Goal: Find specific page/section: Find specific page/section

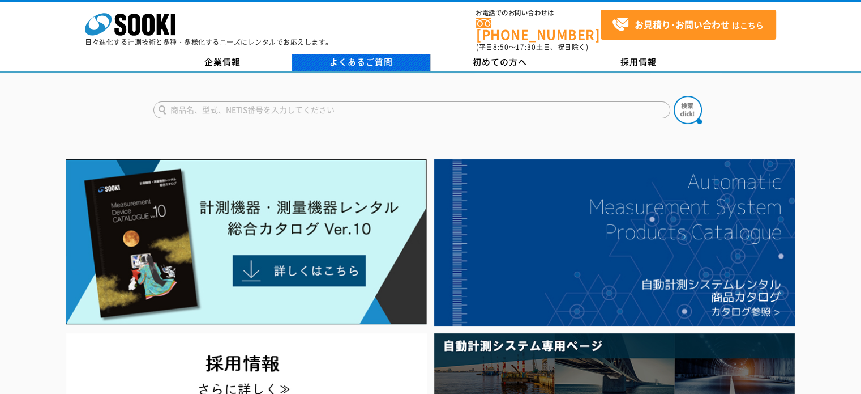
click at [360, 54] on link "よくあるご質問" at bounding box center [361, 62] width 139 height 17
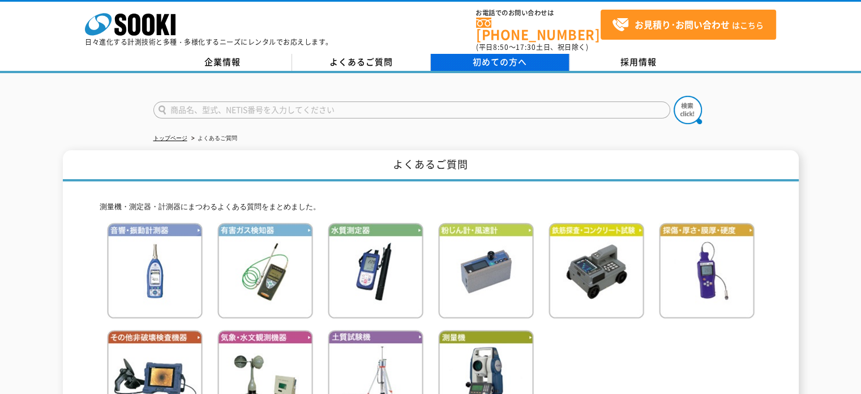
click at [479, 56] on span "初めての方へ" at bounding box center [500, 62] width 54 height 12
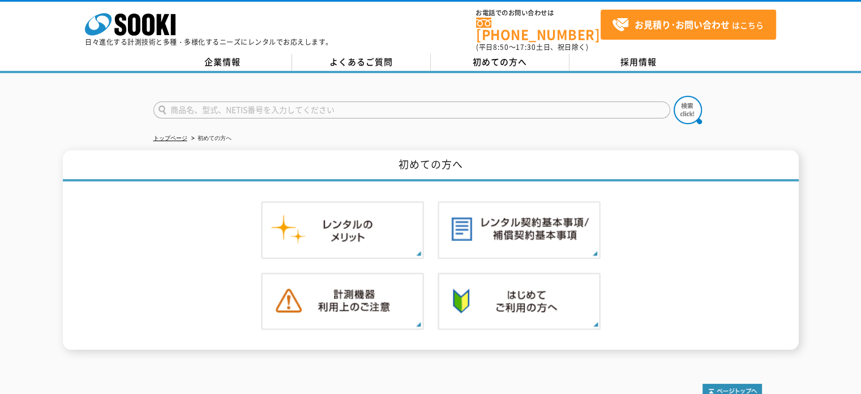
click at [228, 63] on div "企業情報 よくあるご質問 初めての方へ 採用情報" at bounding box center [430, 63] width 861 height 19
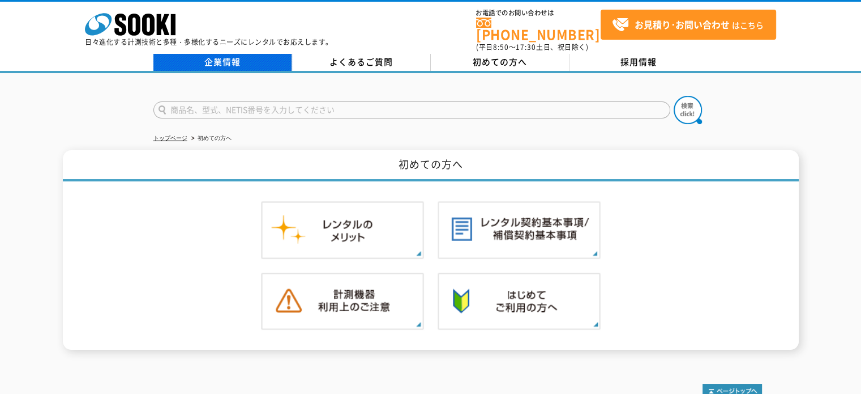
click at [228, 58] on link "企業情報" at bounding box center [222, 62] width 139 height 17
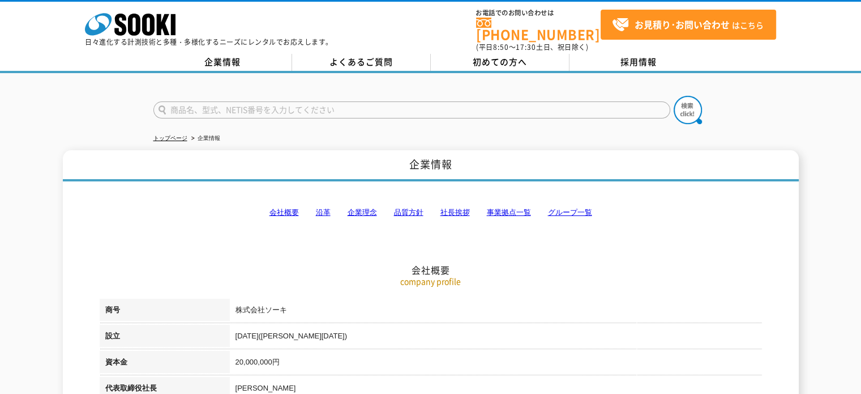
click at [502, 207] on li "事業拠点一覧" at bounding box center [509, 213] width 44 height 12
click at [502, 208] on link "事業拠点一覧" at bounding box center [509, 212] width 44 height 8
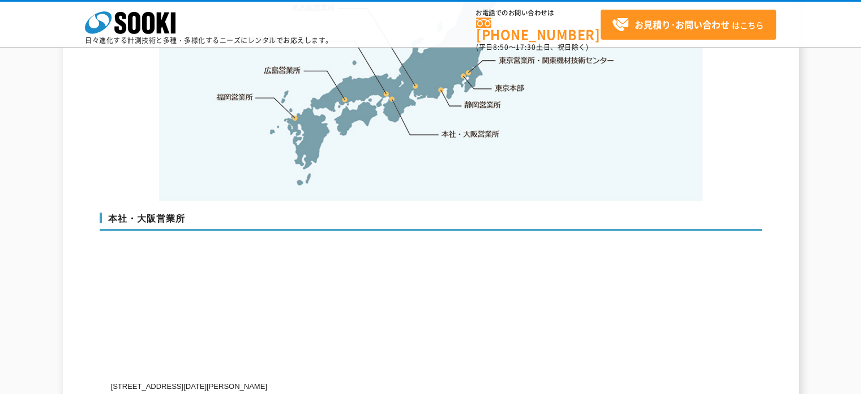
scroll to position [2387, 0]
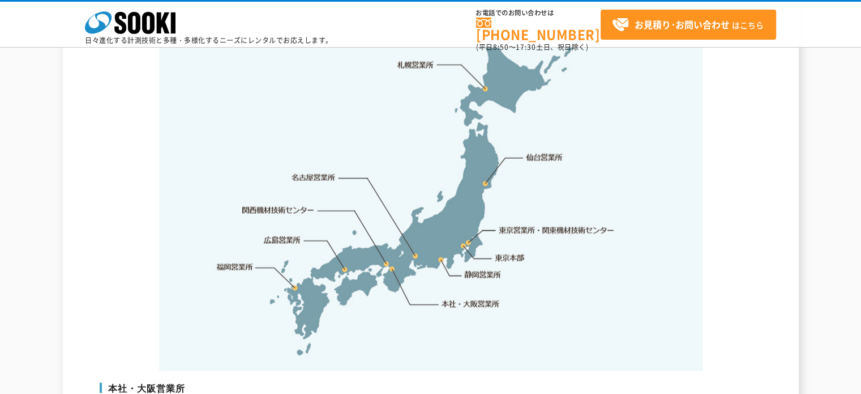
click at [515, 224] on link "東京営業所・関東機材技術センター" at bounding box center [558, 229] width 116 height 11
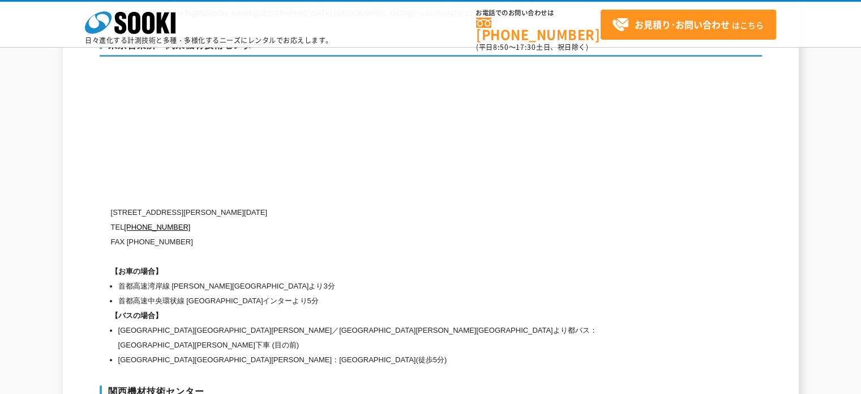
scroll to position [4668, 0]
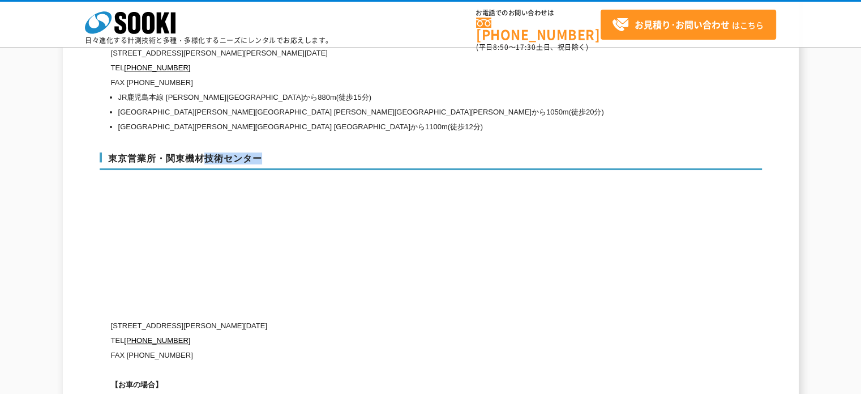
drag, startPoint x: 204, startPoint y: 133, endPoint x: 268, endPoint y: 135, distance: 64.6
click at [268, 152] on h3 "東京営業所・関東機材技術センター" at bounding box center [431, 161] width 663 height 18
copy h3 "技術センター"
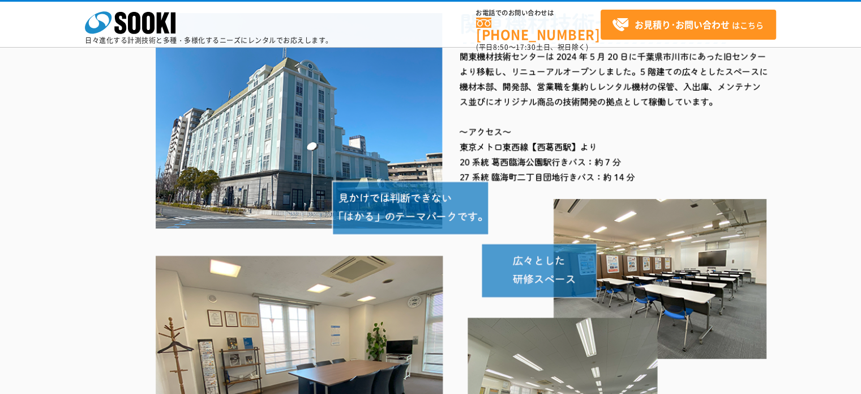
scroll to position [339, 0]
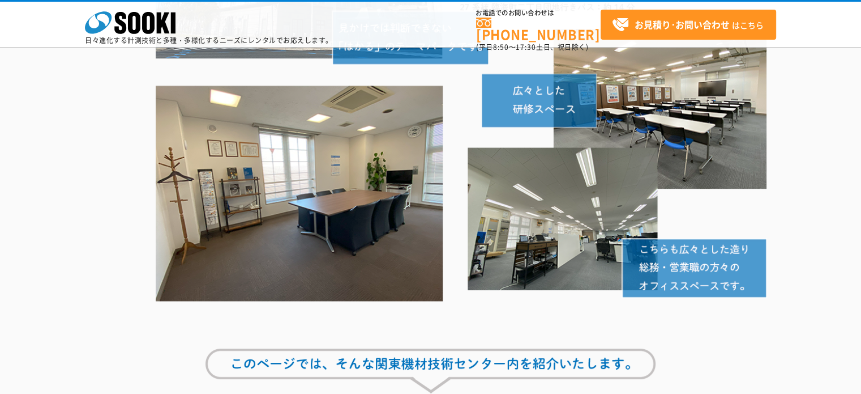
drag, startPoint x: 301, startPoint y: 187, endPoint x: 251, endPoint y: 167, distance: 53.5
click at [251, 167] on img at bounding box center [462, 68] width 612 height 498
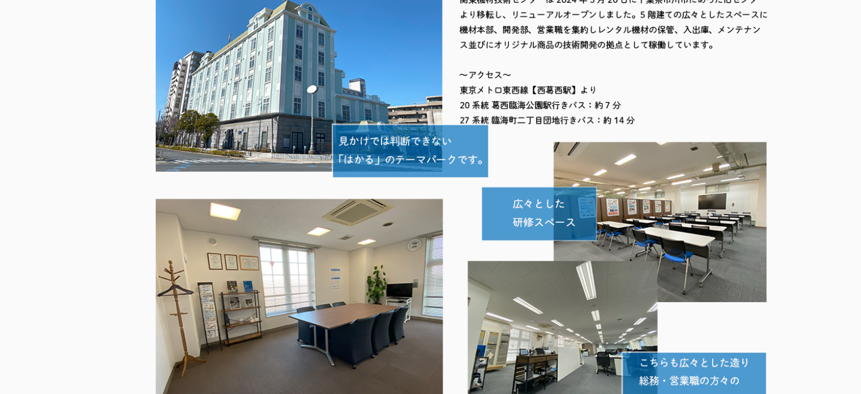
scroll to position [0, 0]
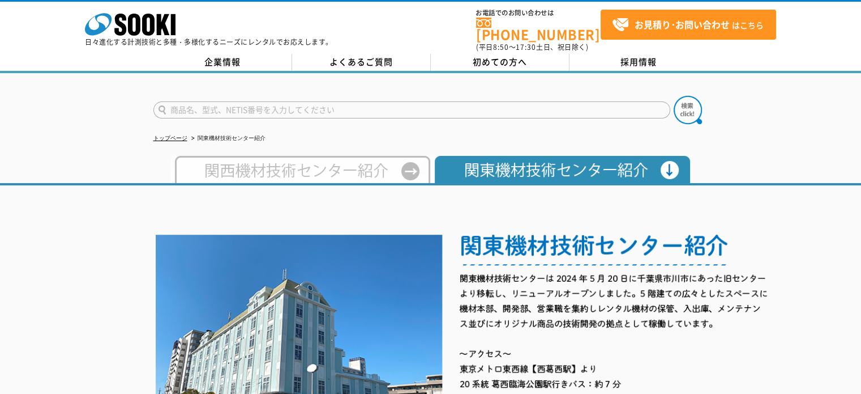
click at [251, 167] on img at bounding box center [300, 169] width 260 height 27
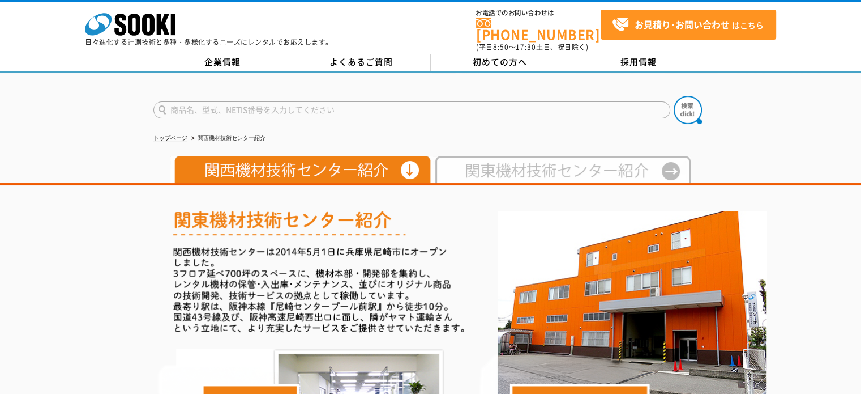
click at [533, 164] on img at bounding box center [561, 169] width 260 height 27
click at [511, 172] on img at bounding box center [561, 169] width 260 height 27
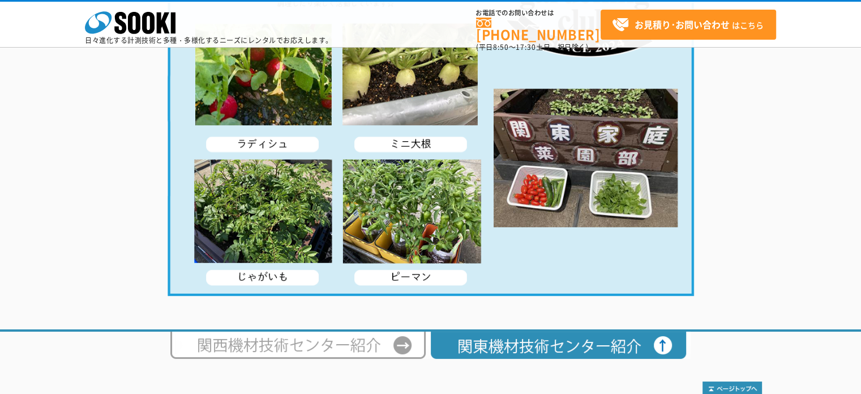
scroll to position [2261, 0]
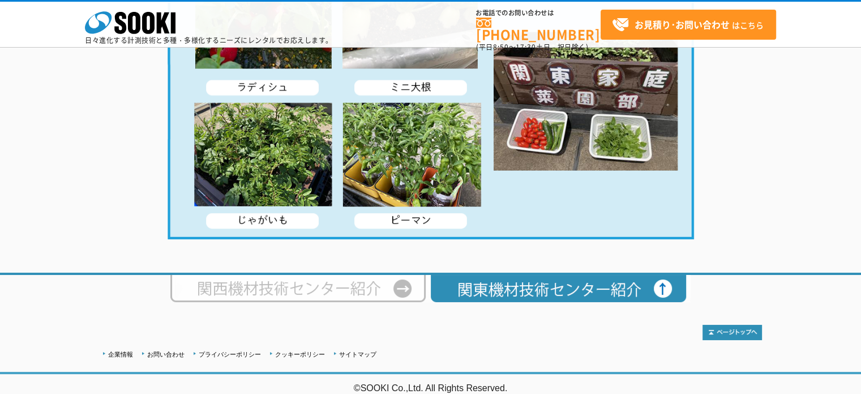
click at [363, 297] on img at bounding box center [300, 288] width 260 height 27
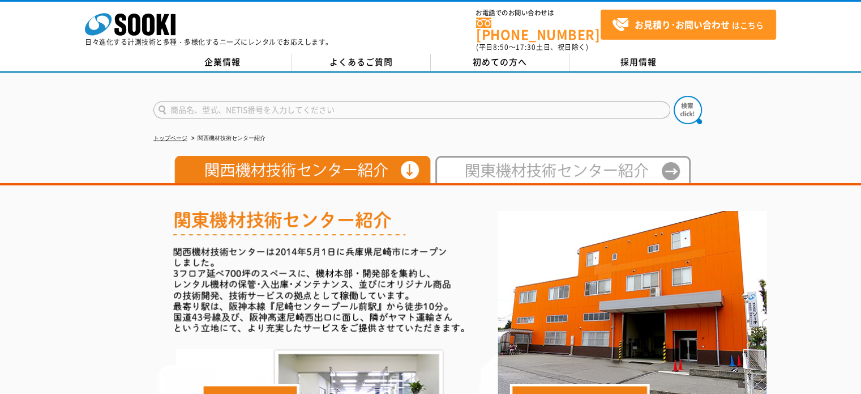
scroll to position [57, 0]
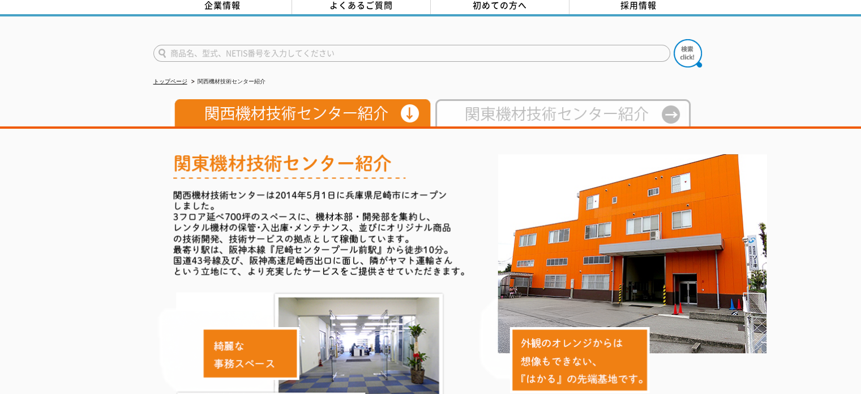
click at [526, 99] on img at bounding box center [561, 112] width 260 height 27
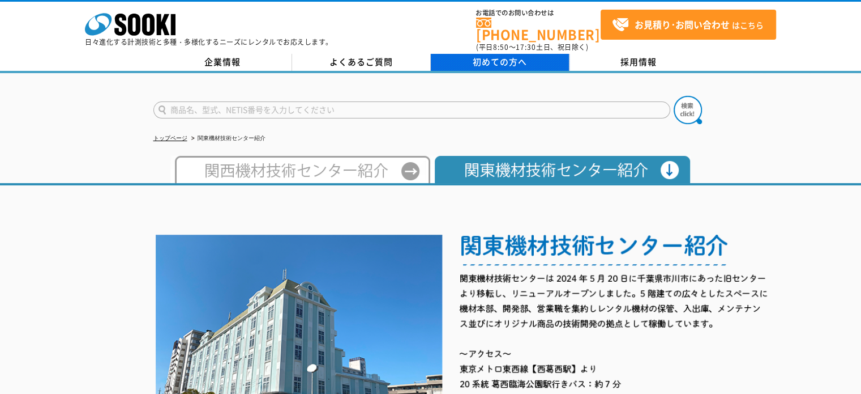
click at [516, 58] on span "初めての方へ" at bounding box center [500, 62] width 54 height 12
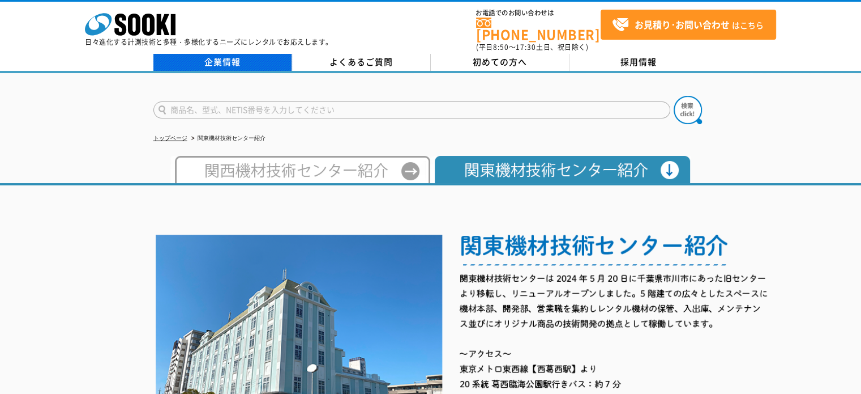
click at [237, 58] on link "企業情報" at bounding box center [222, 62] width 139 height 17
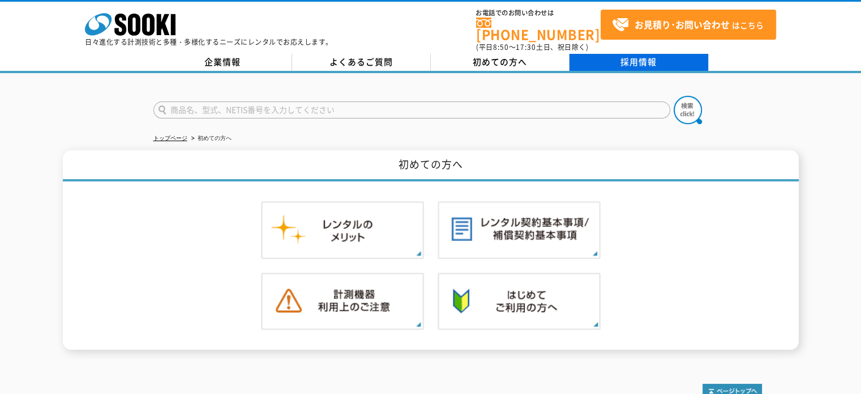
click at [612, 58] on link "採用情報" at bounding box center [639, 62] width 139 height 17
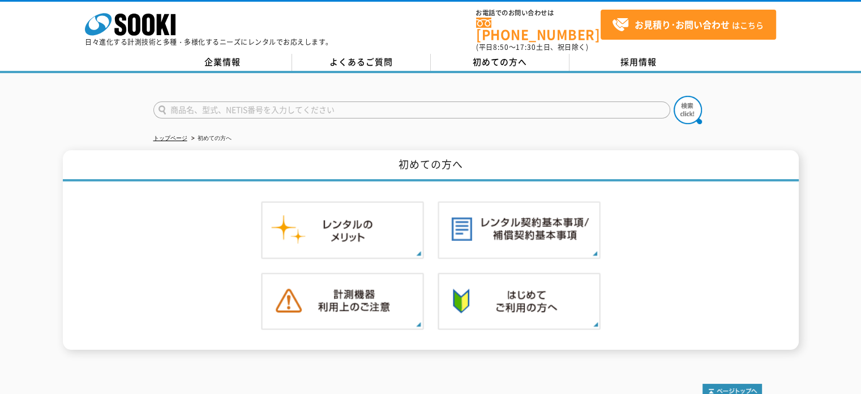
drag, startPoint x: 242, startPoint y: 295, endPoint x: 254, endPoint y: 307, distance: 16.4
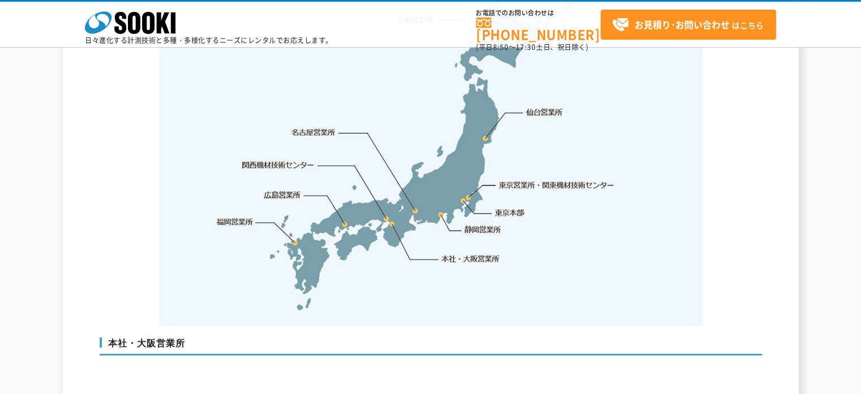
scroll to position [2262, 0]
